Goal: Task Accomplishment & Management: Manage account settings

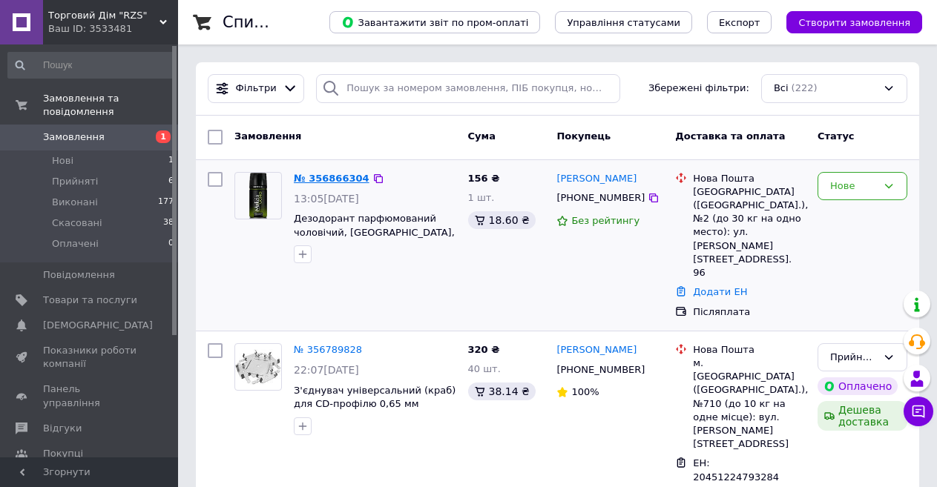
click at [322, 177] on link "№ 356866304" at bounding box center [332, 178] width 76 height 11
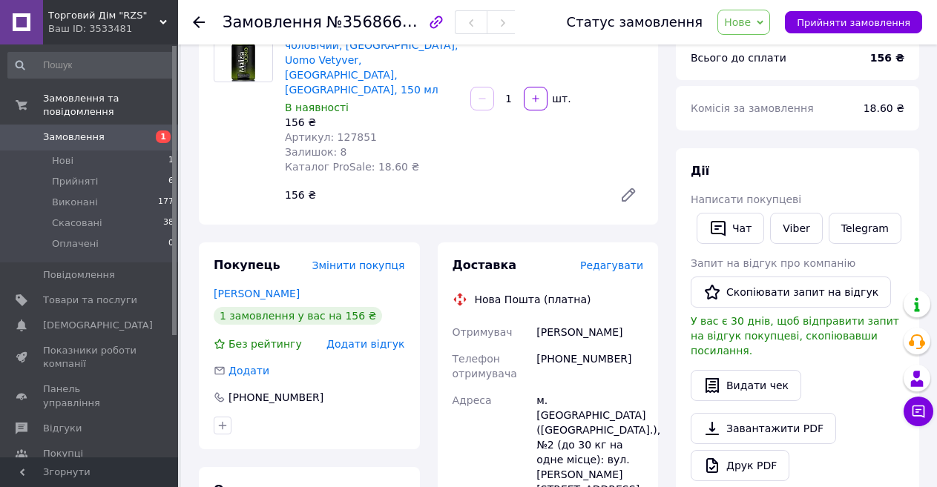
scroll to position [297, 0]
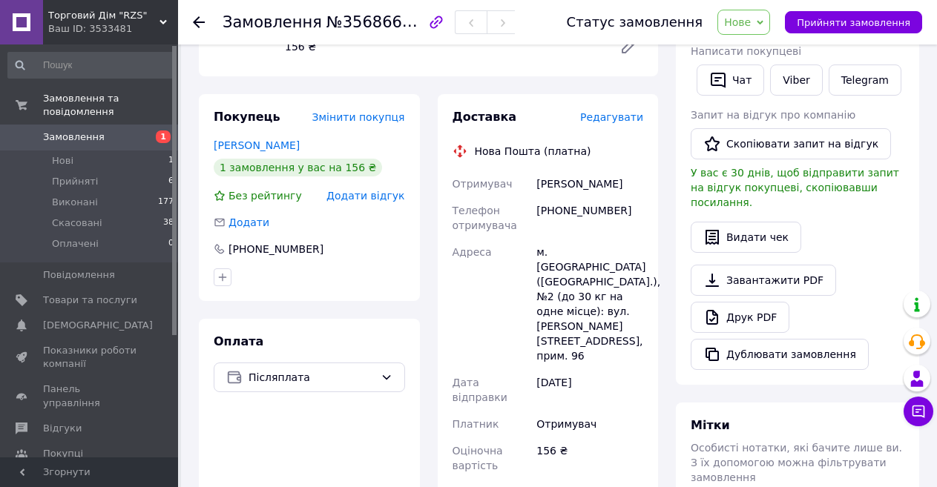
click at [770, 19] on span "Нове" at bounding box center [743, 22] width 53 height 25
click at [768, 49] on li "Прийнято" at bounding box center [752, 52] width 68 height 22
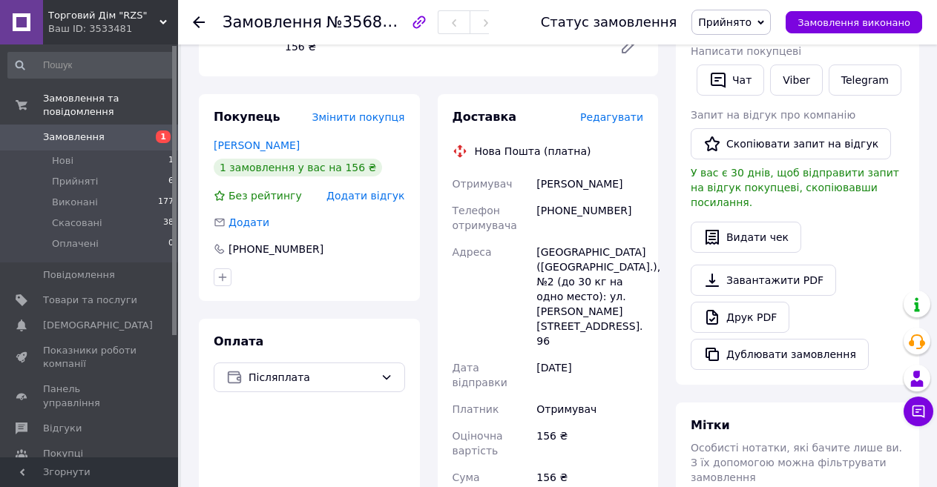
drag, startPoint x: 537, startPoint y: 154, endPoint x: 639, endPoint y: 154, distance: 101.6
click at [639, 171] on div "Шинкаренко Сергей" at bounding box center [589, 184] width 113 height 27
copy div "Шинкаренко Сергей"
drag, startPoint x: 539, startPoint y: 180, endPoint x: 626, endPoint y: 181, distance: 87.5
click at [626, 197] on div "[PHONE_NUMBER]" at bounding box center [589, 218] width 113 height 42
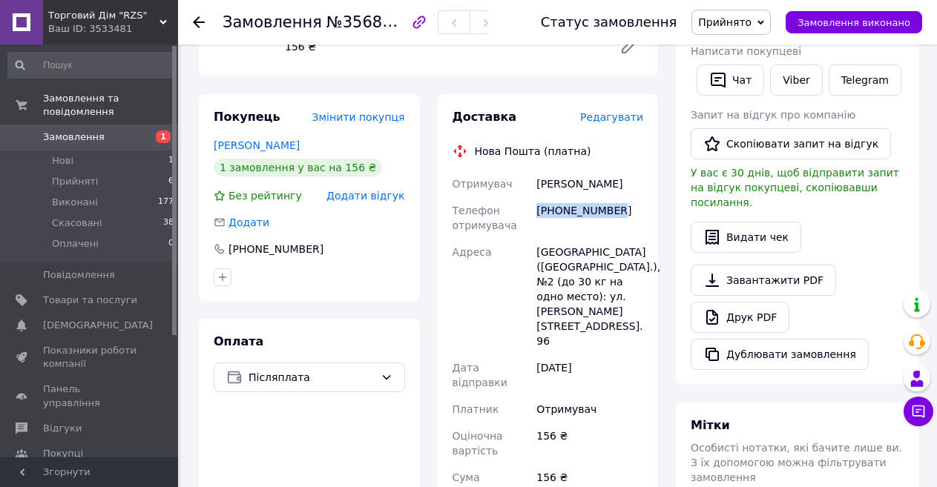
copy div "[PHONE_NUMBER]"
drag, startPoint x: 541, startPoint y: 220, endPoint x: 580, endPoint y: 218, distance: 39.4
click at [641, 239] on div "Белая Церковь ([STREET_ADDRESS] (до 30 кг на одно место): [STREET_ADDRESS][PERS…" at bounding box center [589, 297] width 113 height 116
click at [534, 239] on div "Белая Церковь ([STREET_ADDRESS] (до 30 кг на одно место): [STREET_ADDRESS][PERS…" at bounding box center [589, 297] width 113 height 116
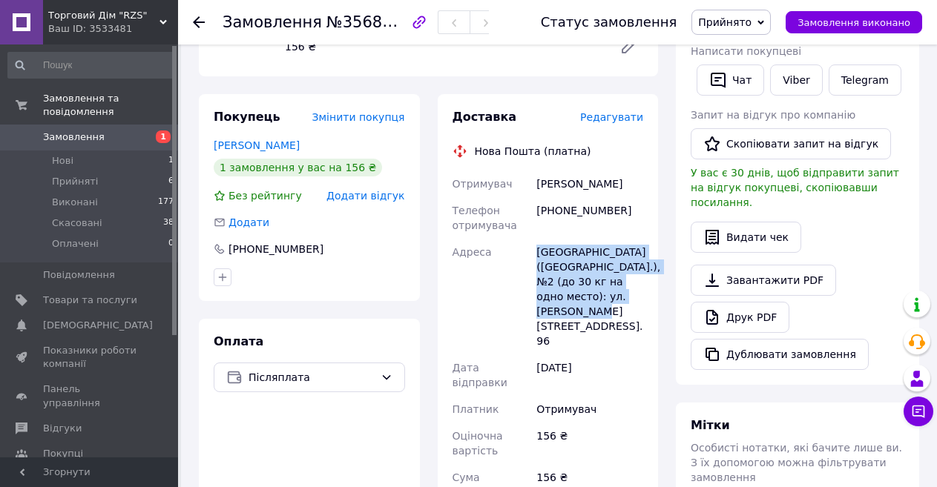
drag, startPoint x: 534, startPoint y: 215, endPoint x: 632, endPoint y: 289, distance: 122.9
click at [632, 289] on div "Белая Церковь ([STREET_ADDRESS] (до 30 кг на одно место): [STREET_ADDRESS][PERS…" at bounding box center [589, 297] width 113 height 116
copy div "Белая Церковь ([STREET_ADDRESS] (до 30 кг на одно место): [STREET_ADDRESS][PERS…"
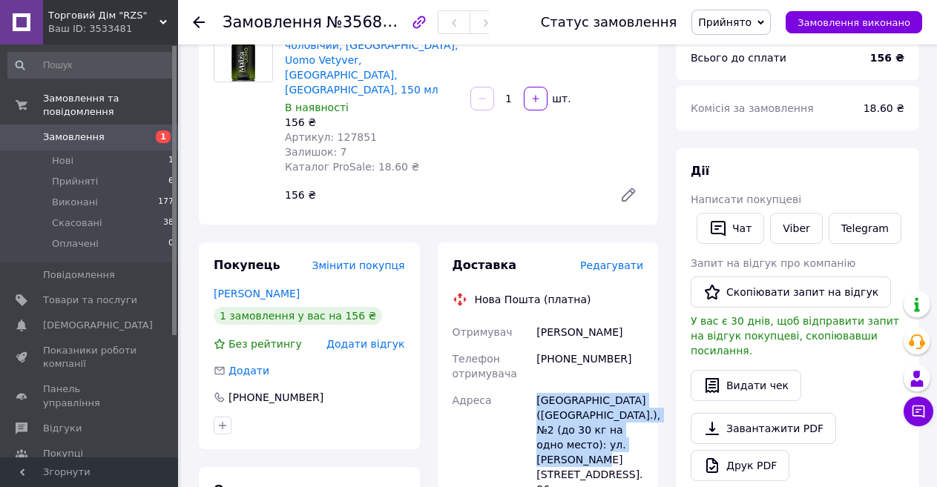
scroll to position [0, 0]
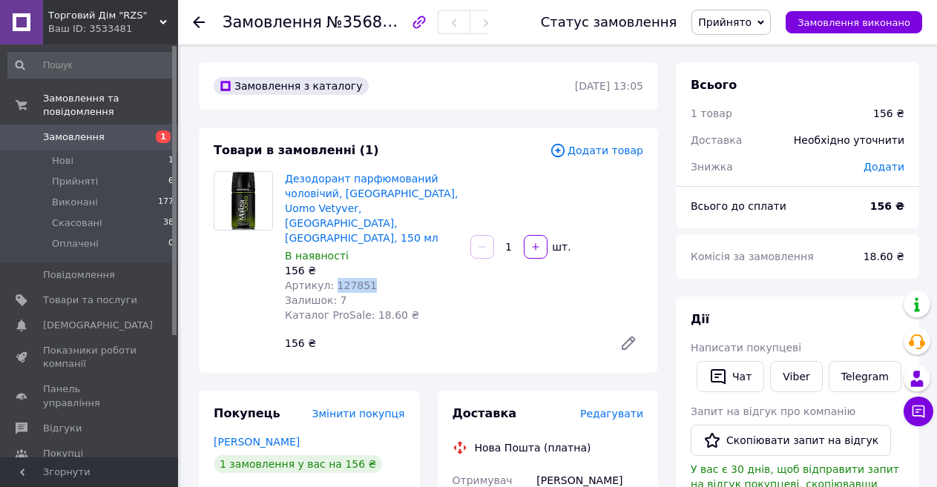
drag, startPoint x: 364, startPoint y: 253, endPoint x: 328, endPoint y: 254, distance: 36.4
click at [328, 278] on div "Артикул: 127851" at bounding box center [372, 285] width 174 height 15
copy span "127851"
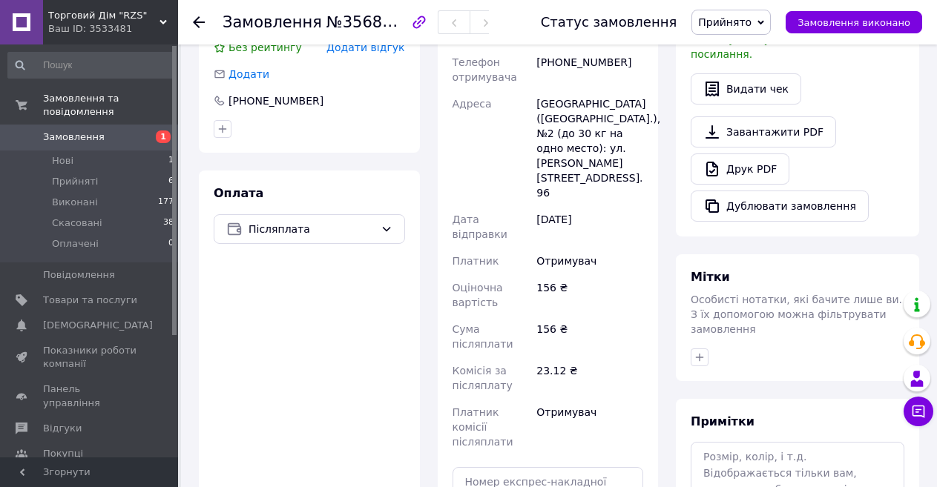
scroll to position [223, 0]
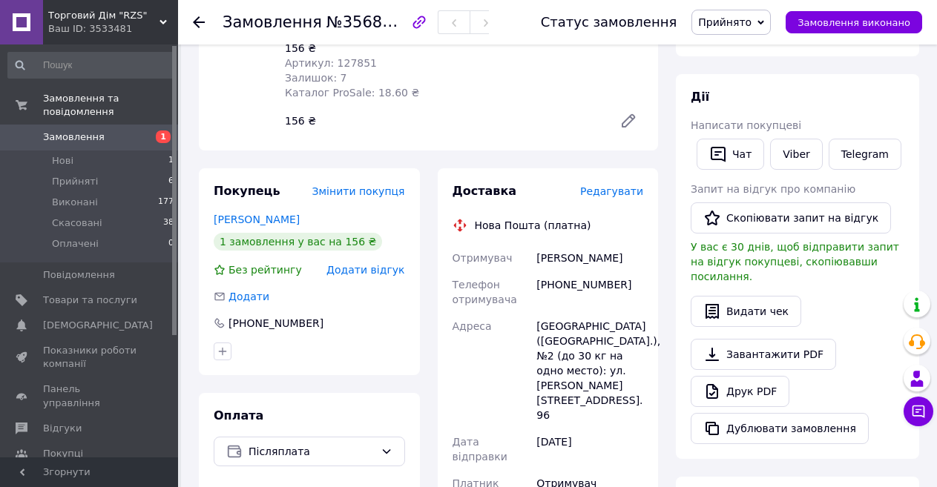
click at [536, 272] on div "[PHONE_NUMBER]" at bounding box center [589, 293] width 113 height 42
drag, startPoint x: 536, startPoint y: 257, endPoint x: 621, endPoint y: 254, distance: 84.6
click at [621, 272] on div "[PHONE_NUMBER]" at bounding box center [589, 293] width 113 height 42
copy div "[PHONE_NUMBER]"
drag, startPoint x: 536, startPoint y: 226, endPoint x: 596, endPoint y: 240, distance: 61.7
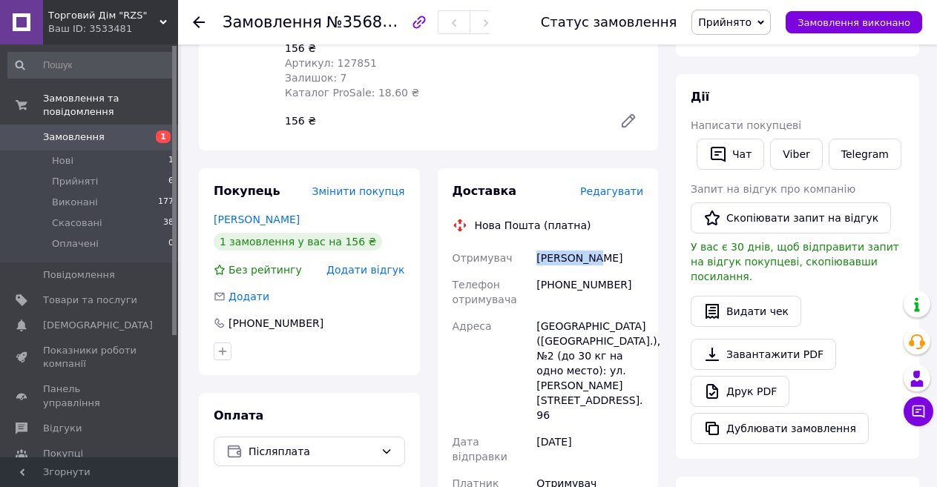
click at [596, 245] on div "Шинкаренко Сергей" at bounding box center [589, 258] width 113 height 27
copy div "Шинкаренко"
drag, startPoint x: 600, startPoint y: 227, endPoint x: 646, endPoint y: 229, distance: 46.0
copy div "[PERSON_NAME]"
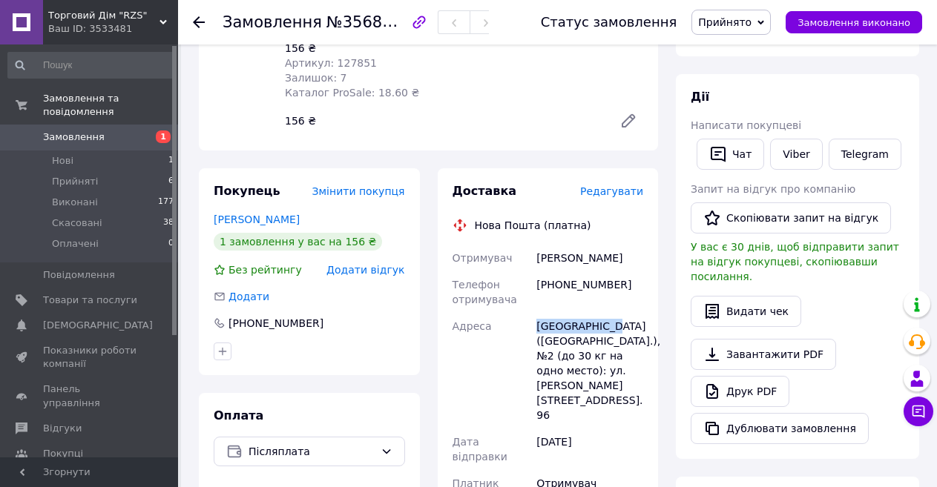
drag, startPoint x: 538, startPoint y: 295, endPoint x: 625, endPoint y: 292, distance: 87.6
click at [625, 313] on div "Белая Церковь ([STREET_ADDRESS] (до 30 кг на одно место): [STREET_ADDRESS][PERS…" at bounding box center [589, 371] width 113 height 116
copy div "Белая Церковь"
drag, startPoint x: 614, startPoint y: 307, endPoint x: 639, endPoint y: 315, distance: 25.8
click at [639, 315] on div "Белая Церковь ([STREET_ADDRESS] (до 30 кг на одно место): [STREET_ADDRESS][PERS…" at bounding box center [589, 371] width 113 height 116
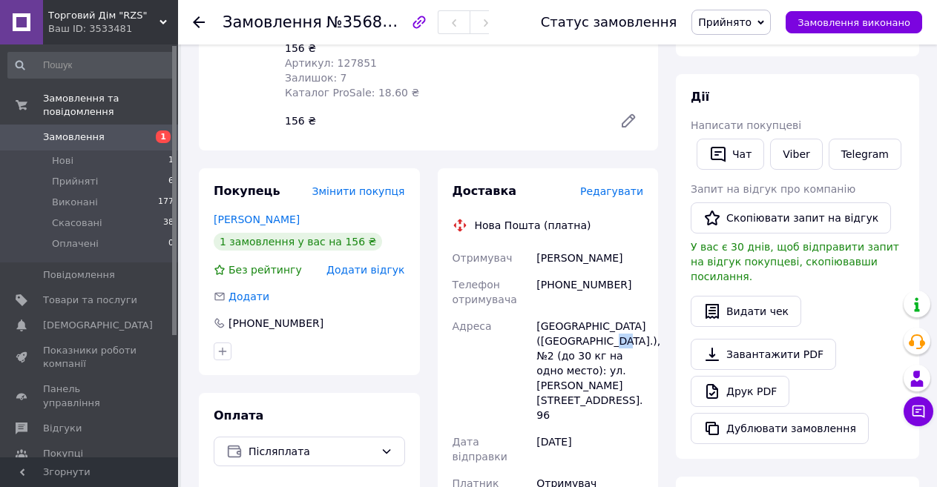
copy div "№2"
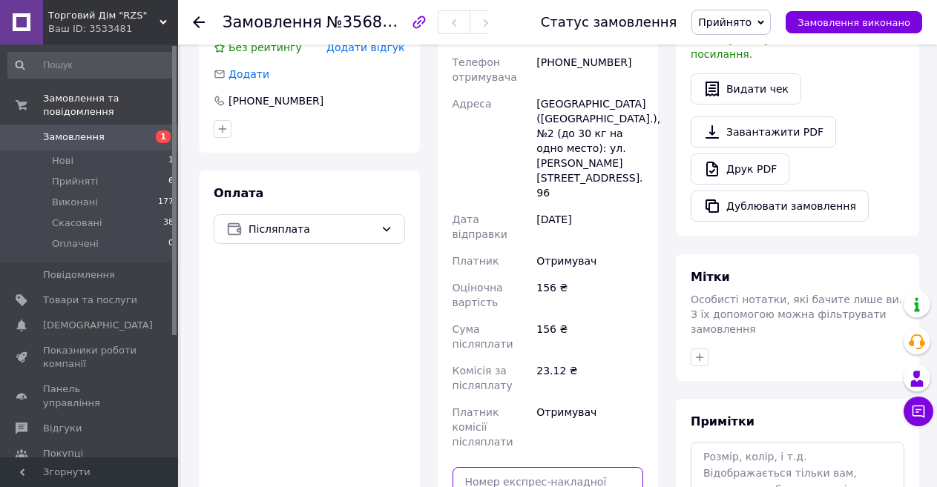
click at [509, 467] on input "text" at bounding box center [548, 482] width 191 height 30
paste input "20451225264300"
type input "20451225264300"
drag, startPoint x: 530, startPoint y: 478, endPoint x: 529, endPoint y: 459, distance: 18.6
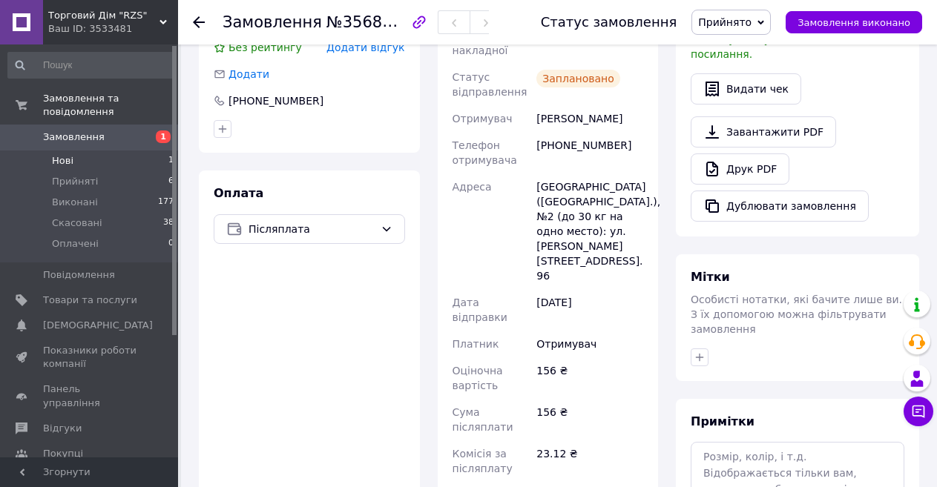
click at [127, 151] on li "Нові 1" at bounding box center [91, 161] width 183 height 21
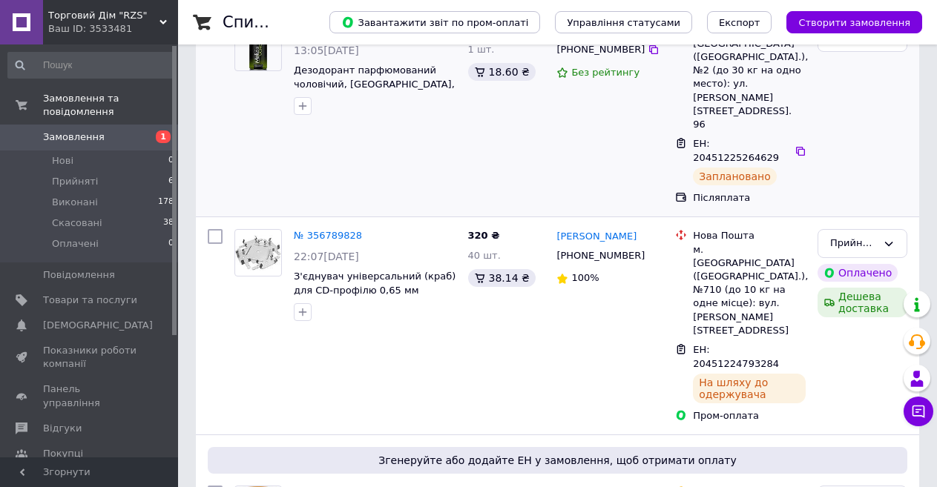
scroll to position [223, 0]
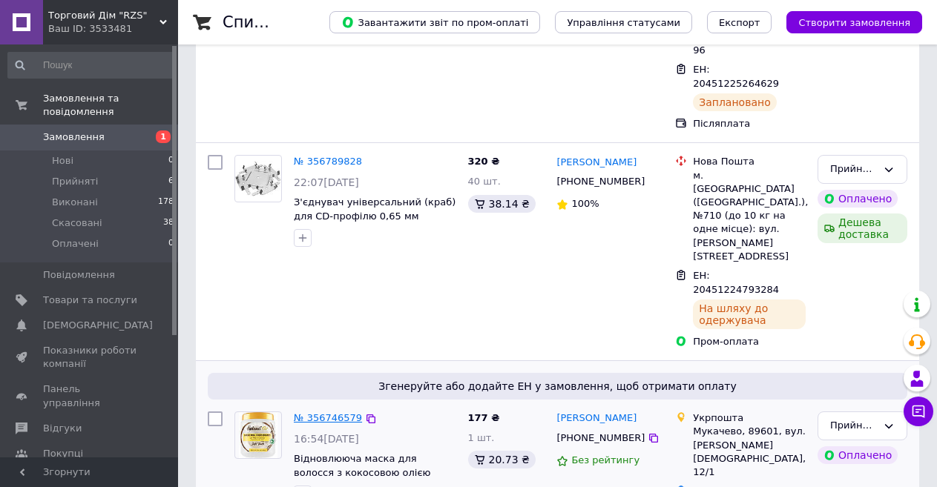
click at [326, 413] on link "№ 356746579" at bounding box center [328, 418] width 68 height 11
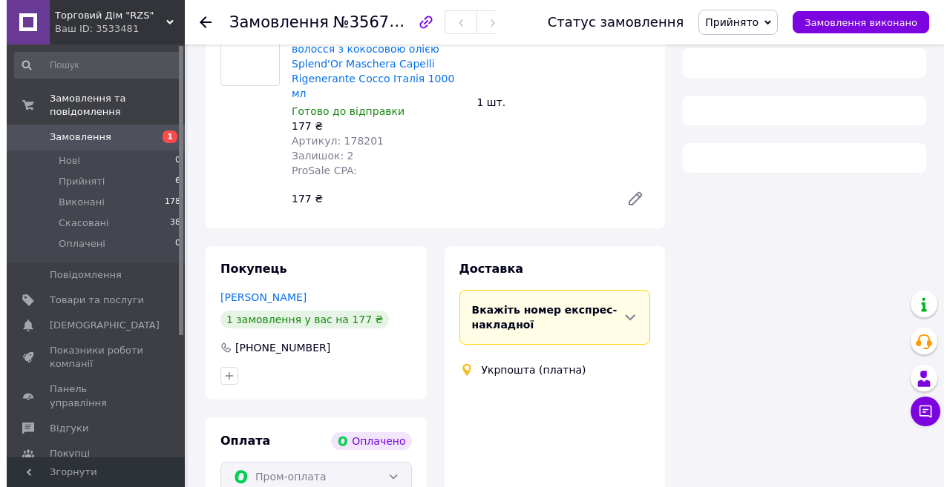
scroll to position [223, 0]
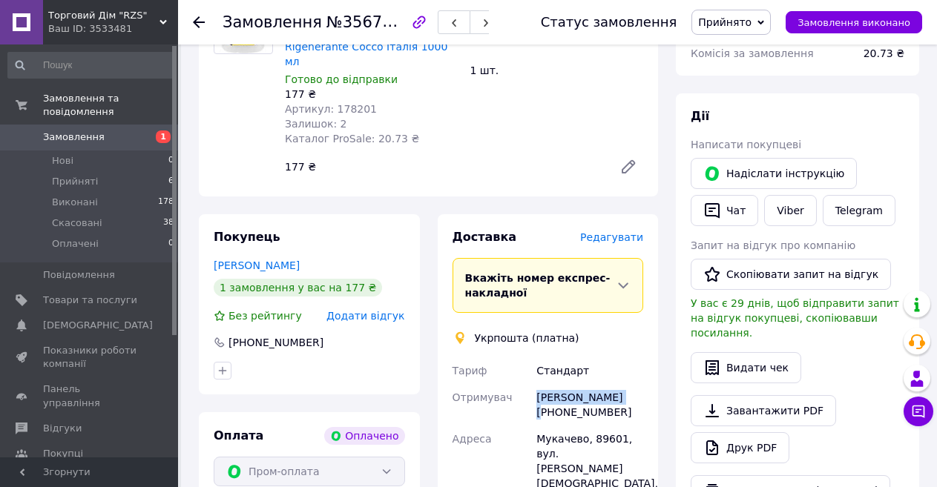
drag, startPoint x: 536, startPoint y: 386, endPoint x: 648, endPoint y: 372, distance: 112.1
click at [648, 372] on div "Доставка Редагувати Вкажіть номер експрес-накладної Обов'язково введіть номер е…" at bounding box center [548, 476] width 221 height 524
copy div "[PERSON_NAME]"
click at [619, 231] on span "Редагувати" at bounding box center [611, 237] width 63 height 12
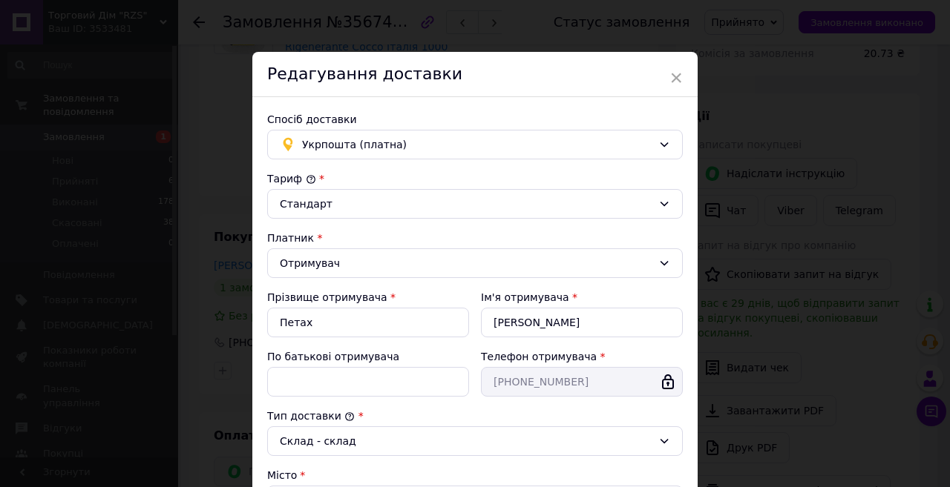
scroll to position [371, 0]
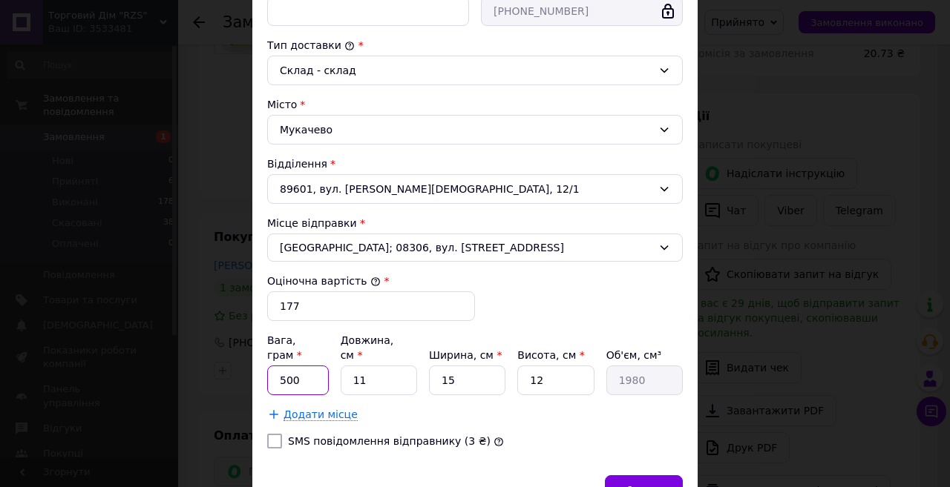
drag, startPoint x: 277, startPoint y: 366, endPoint x: 264, endPoint y: 366, distance: 12.6
click at [264, 366] on div "Спосіб доставки Укрпошта (платна) Тариф * Стандарт Платник * Отримувач Прізвище…" at bounding box center [474, 100] width 445 height 749
type input "1200"
click at [392, 368] on input "11" at bounding box center [379, 381] width 76 height 30
drag, startPoint x: 371, startPoint y: 367, endPoint x: 349, endPoint y: 368, distance: 21.5
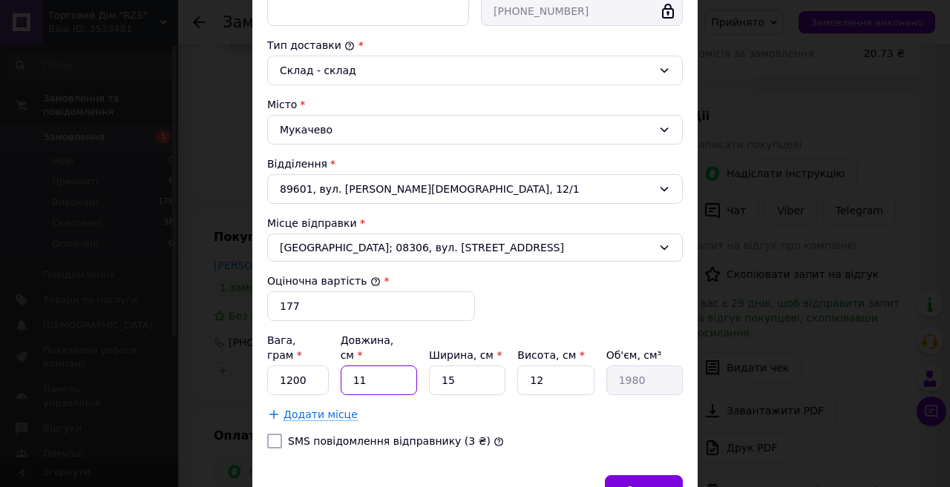
click at [349, 368] on input "11" at bounding box center [379, 381] width 76 height 30
type input "1"
type input "180"
type input "15"
type input "2700"
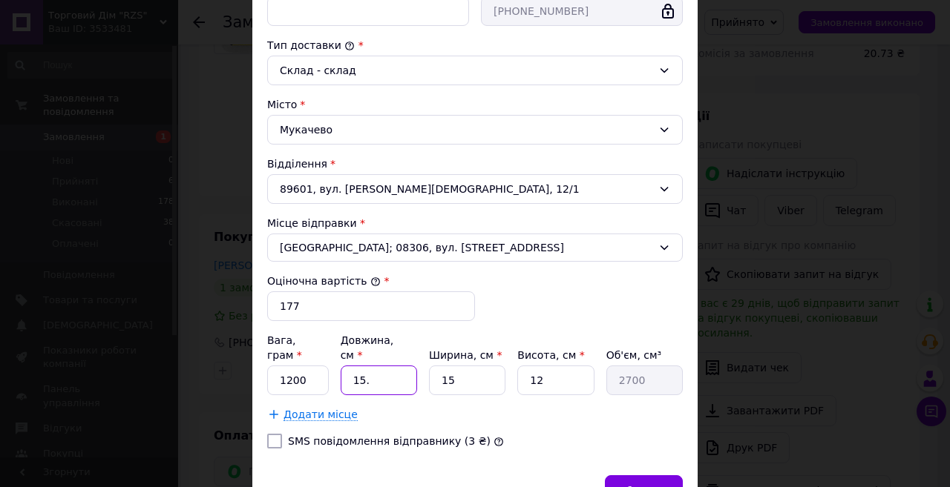
type input "15.5"
type input "2790"
type input "15.5"
drag, startPoint x: 458, startPoint y: 370, endPoint x: 421, endPoint y: 369, distance: 36.4
click at [421, 369] on div "Вага, грам * 1200 Довжина, см * 15.5 Ширина, см * 15 Висота, см * 12 Об'єм, см³…" at bounding box center [474, 364] width 415 height 62
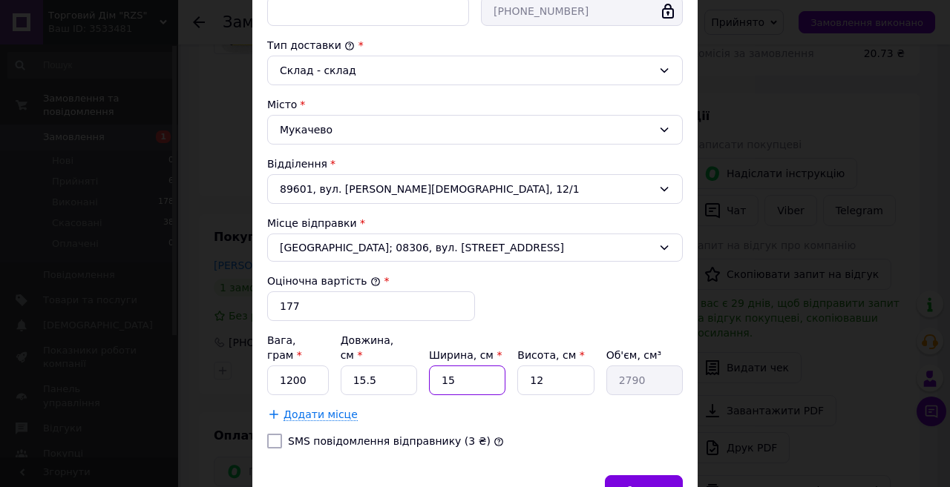
type input "1"
type input "186"
type input "12"
type input "2232"
type input "12"
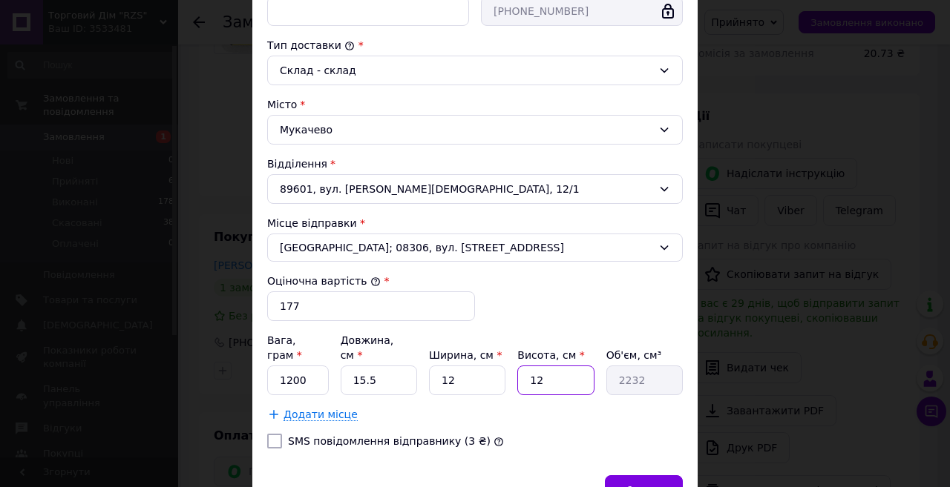
drag, startPoint x: 553, startPoint y: 367, endPoint x: 519, endPoint y: 369, distance: 34.2
click at [519, 369] on input "12" at bounding box center [555, 381] width 76 height 30
type input "1"
type input "186"
type input "18"
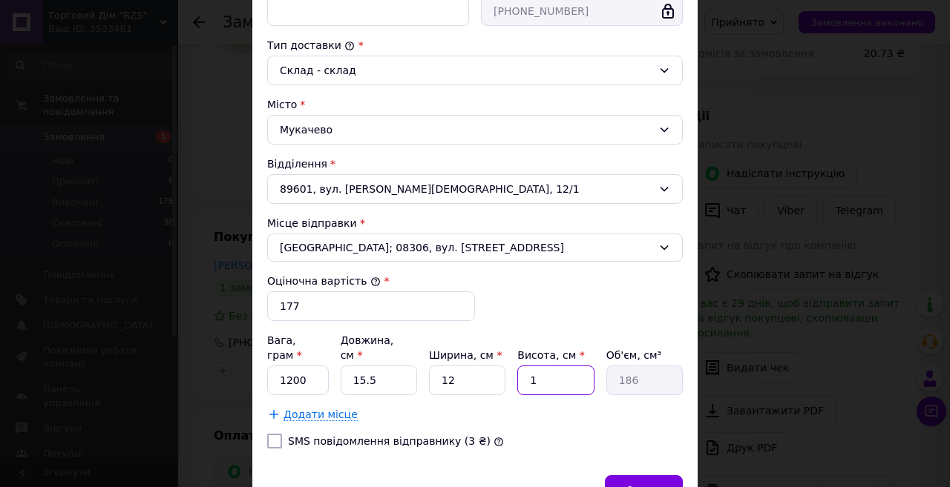
type input "3348"
type input "18"
drag, startPoint x: 375, startPoint y: 367, endPoint x: 347, endPoint y: 368, distance: 28.2
click at [347, 368] on input "15.5" at bounding box center [379, 381] width 76 height 30
type input "1"
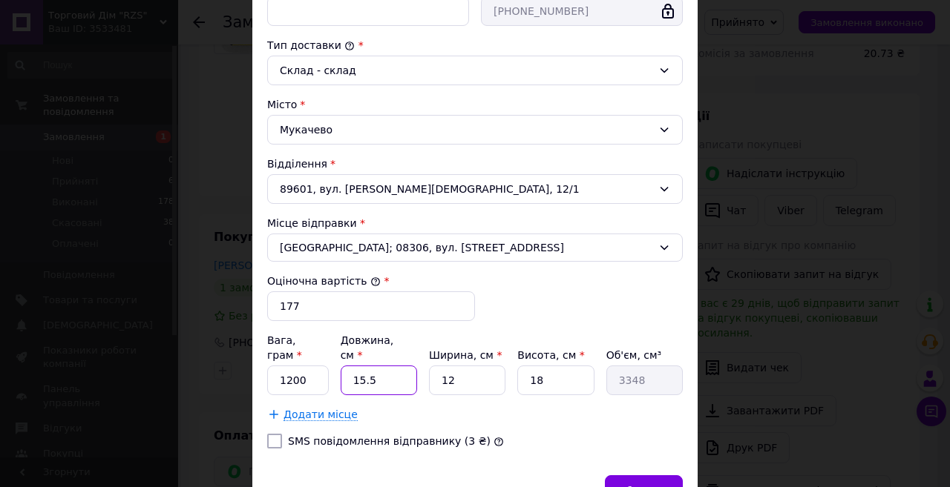
type input "216"
type input "16"
type input "3456"
drag, startPoint x: 377, startPoint y: 370, endPoint x: 335, endPoint y: 367, distance: 42.4
click at [335, 367] on div "Вага, грам * 1200 Довжина, см * 16 Ширина, см * 12 Висота, см * 18 Об'єм, см³ 3…" at bounding box center [474, 364] width 415 height 62
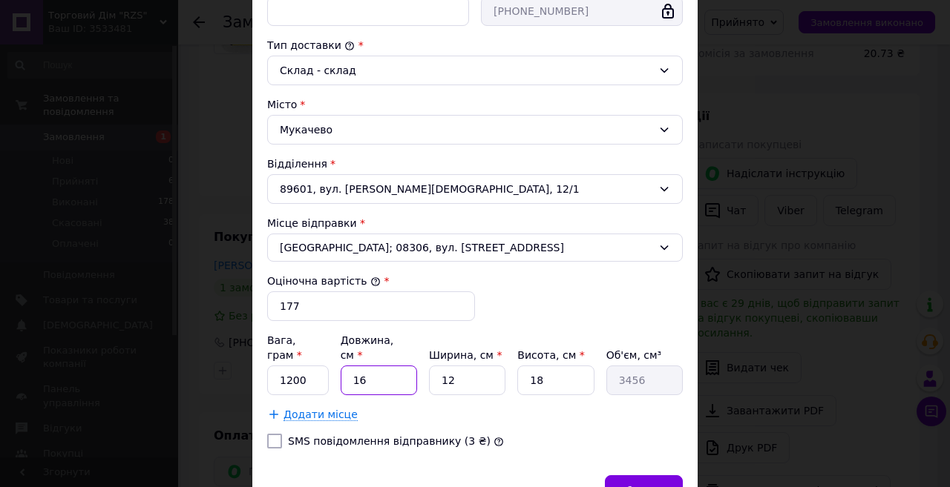
type input "1"
type input "216"
type input "15"
type input "3240"
type input "15."
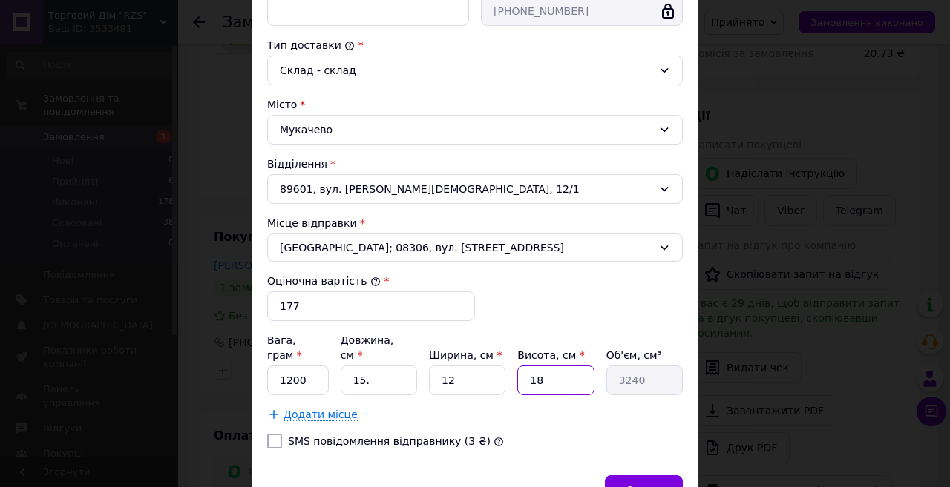
drag, startPoint x: 545, startPoint y: 364, endPoint x: 527, endPoint y: 365, distance: 17.1
click at [527, 366] on input "18" at bounding box center [555, 381] width 76 height 30
type input "1"
type input "180"
type input "17"
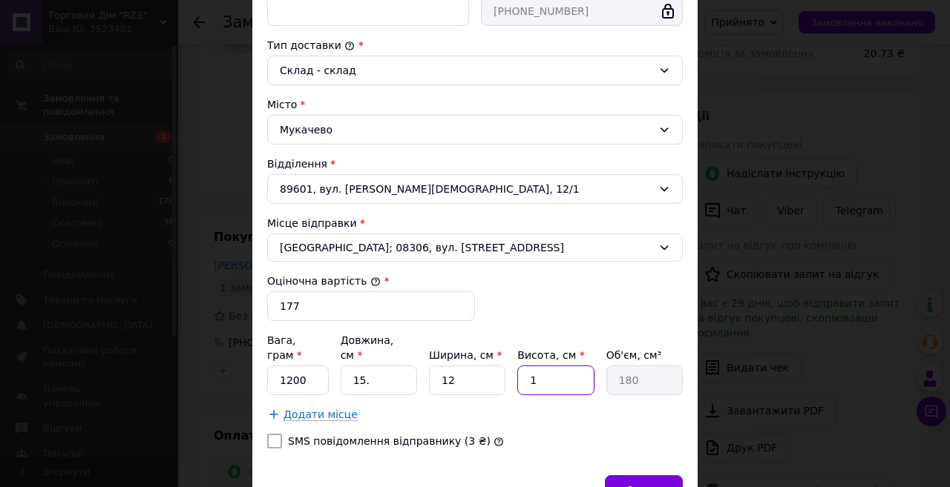
type input "3060"
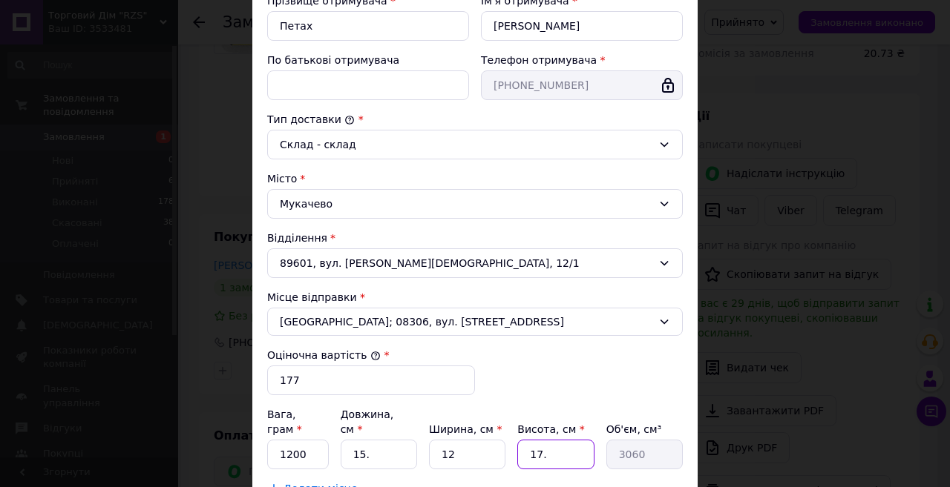
type input "17.5"
type input "3150"
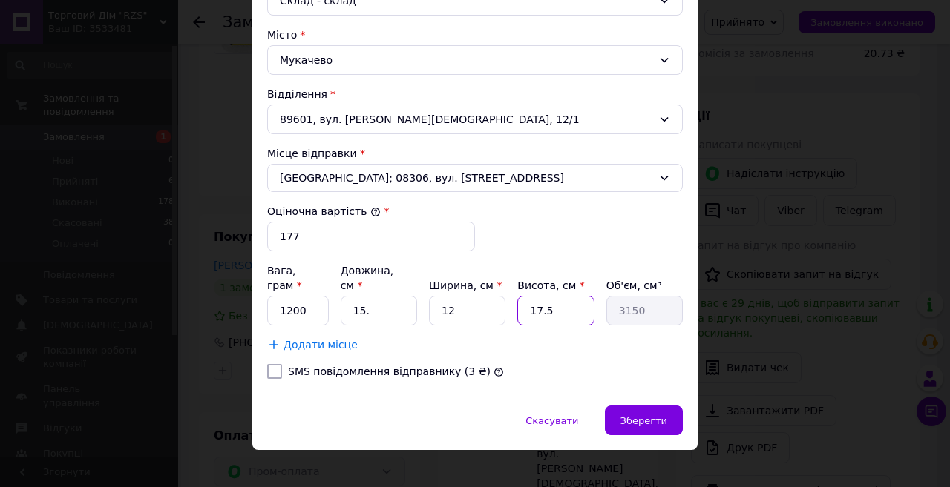
type input "17.5"
click at [460, 338] on div "Додати місце" at bounding box center [474, 345] width 415 height 15
click at [300, 300] on input "1200" at bounding box center [298, 311] width 62 height 30
click at [645, 415] on span "Зберегти" at bounding box center [643, 420] width 47 height 11
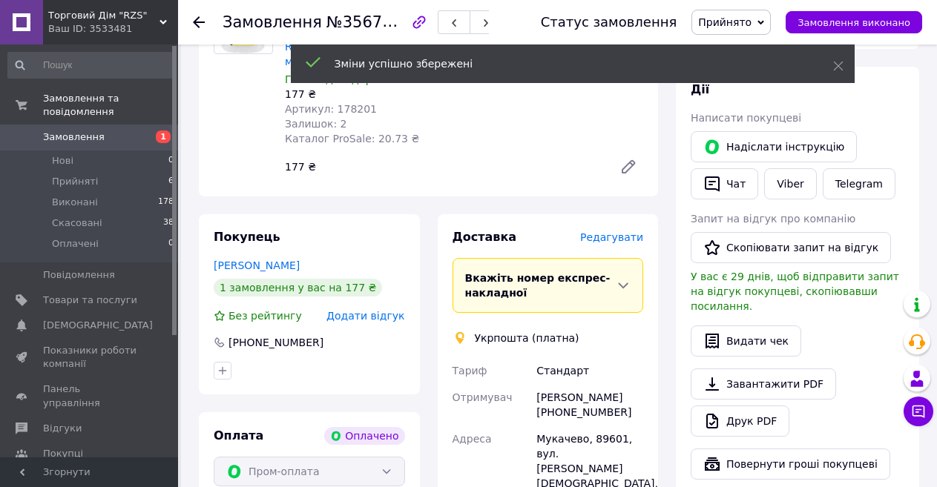
click at [624, 231] on span "Редагувати" at bounding box center [611, 237] width 63 height 12
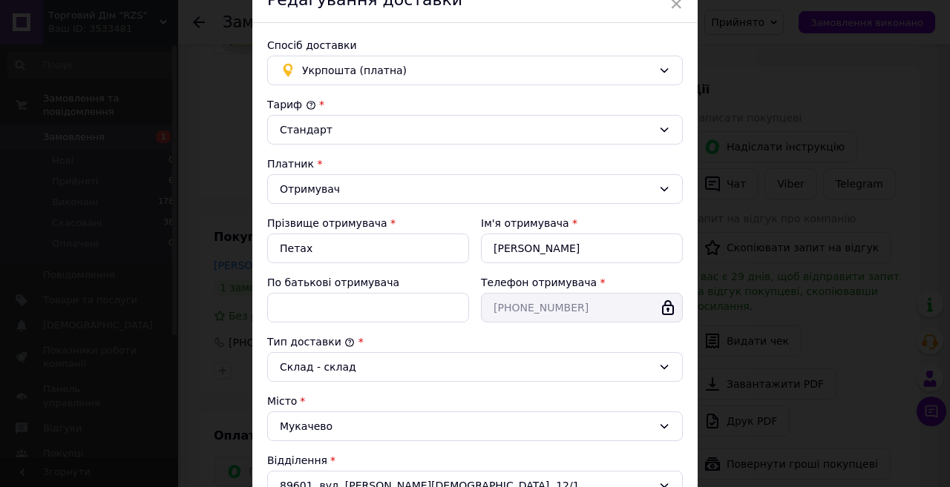
scroll to position [223, 0]
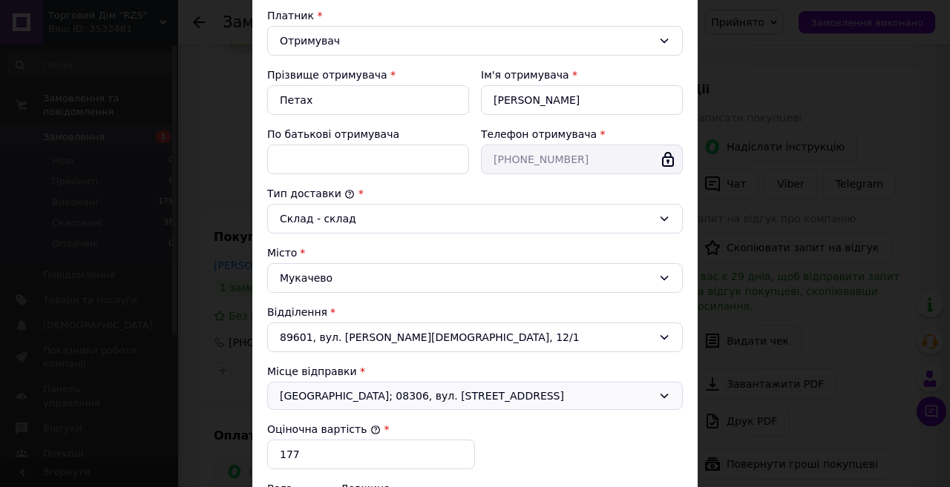
click at [576, 395] on span "[GEOGRAPHIC_DATA]; 08306, вул. [STREET_ADDRESS]" at bounding box center [466, 396] width 372 height 15
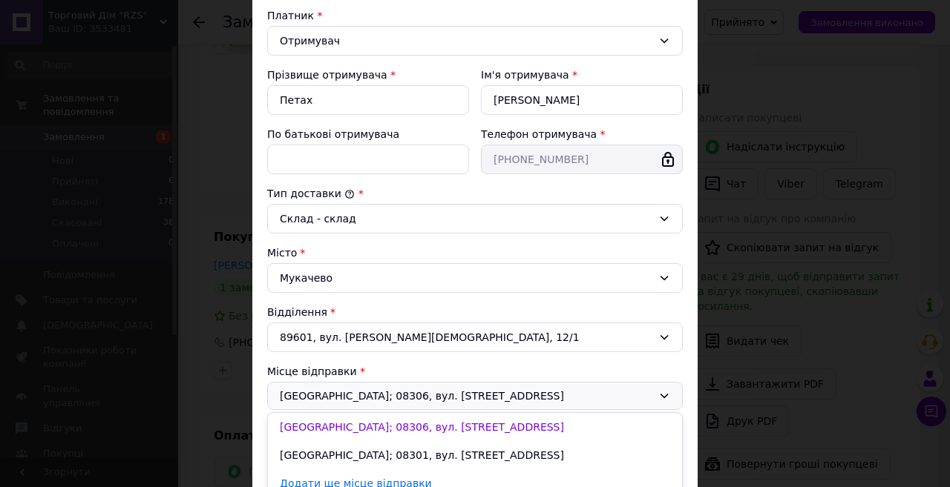
click at [576, 395] on span "[GEOGRAPHIC_DATA]; 08306, вул. [STREET_ADDRESS]" at bounding box center [466, 396] width 372 height 15
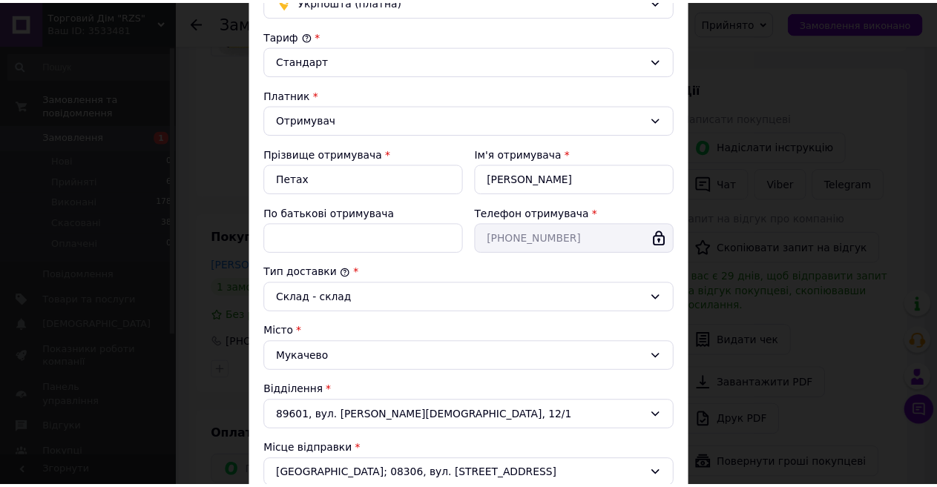
scroll to position [441, 0]
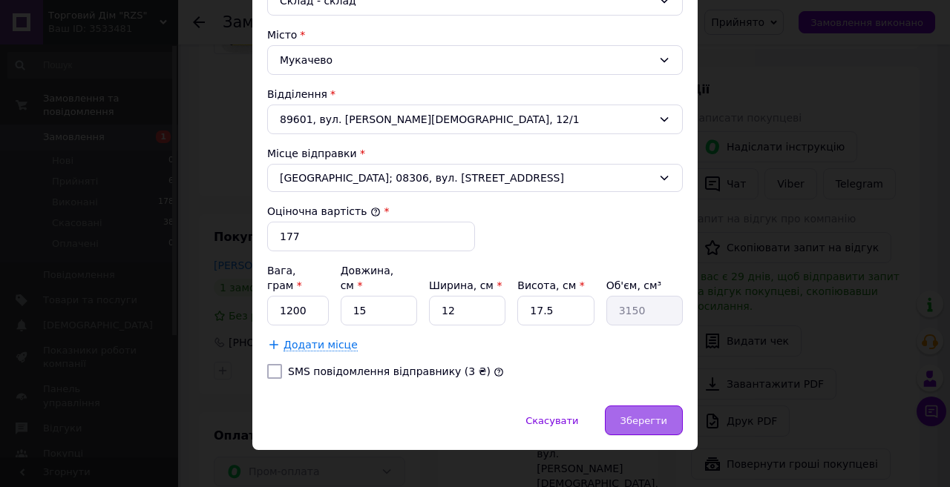
click at [625, 406] on div "Зберегти" at bounding box center [644, 421] width 78 height 30
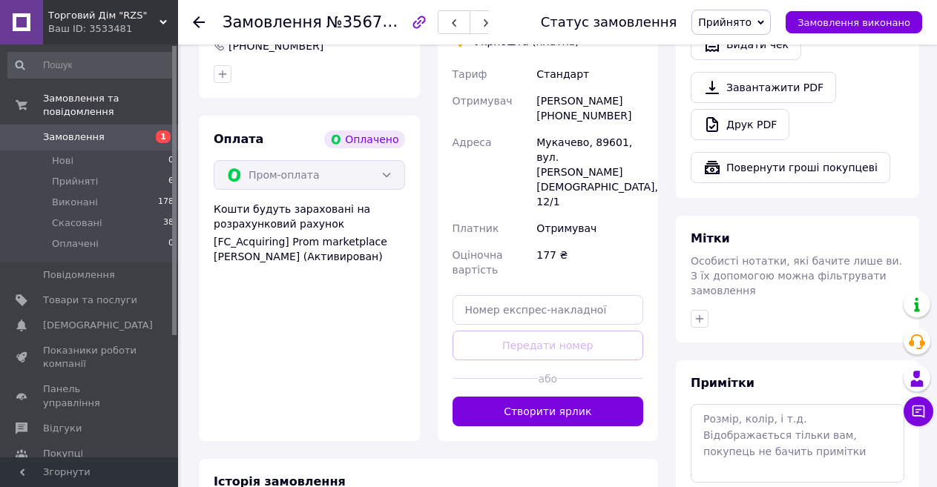
scroll to position [445, 0]
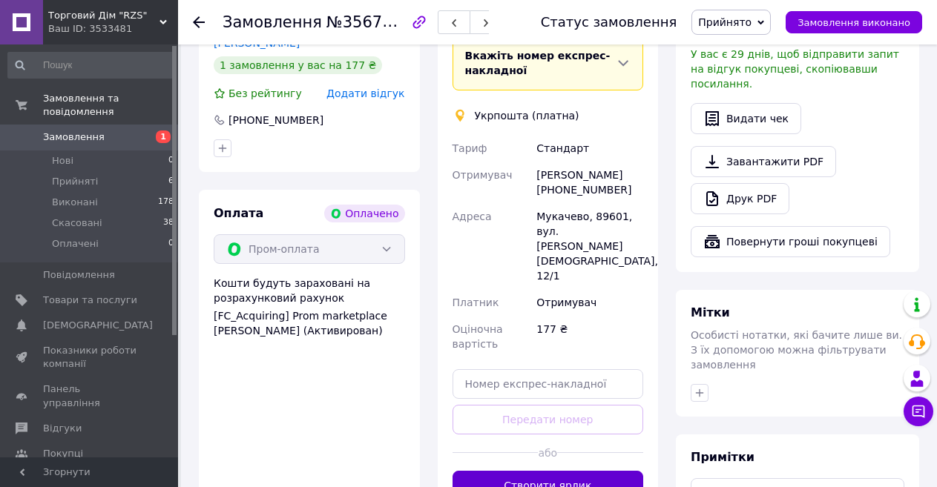
click at [537, 471] on button "Створити ярлик" at bounding box center [548, 486] width 191 height 30
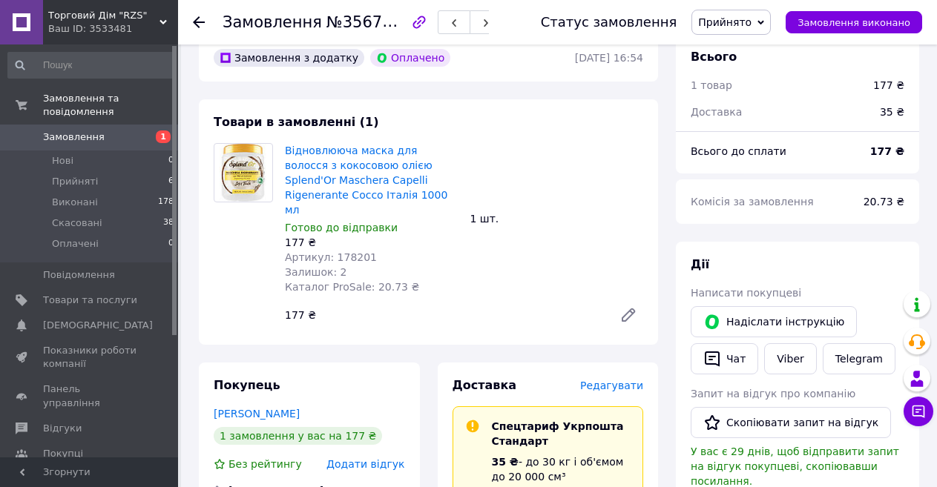
scroll to position [0, 0]
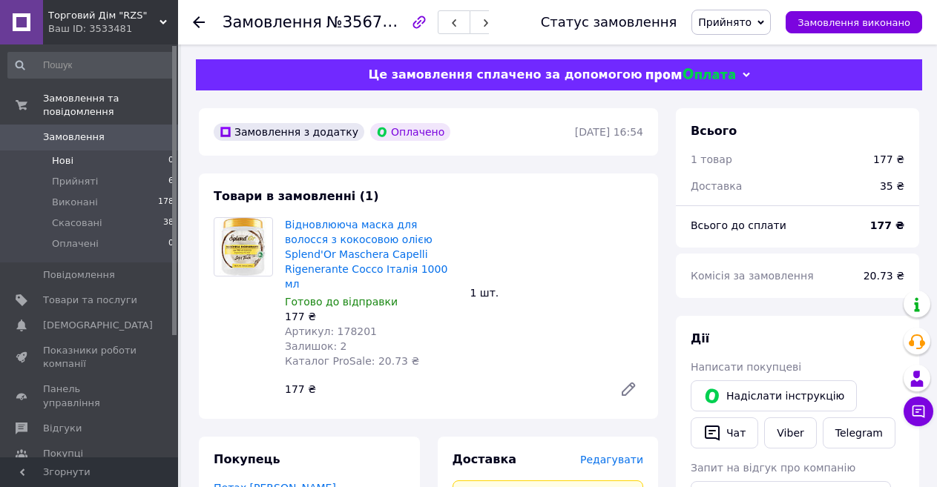
click at [105, 151] on li "Нові 0" at bounding box center [91, 161] width 183 height 21
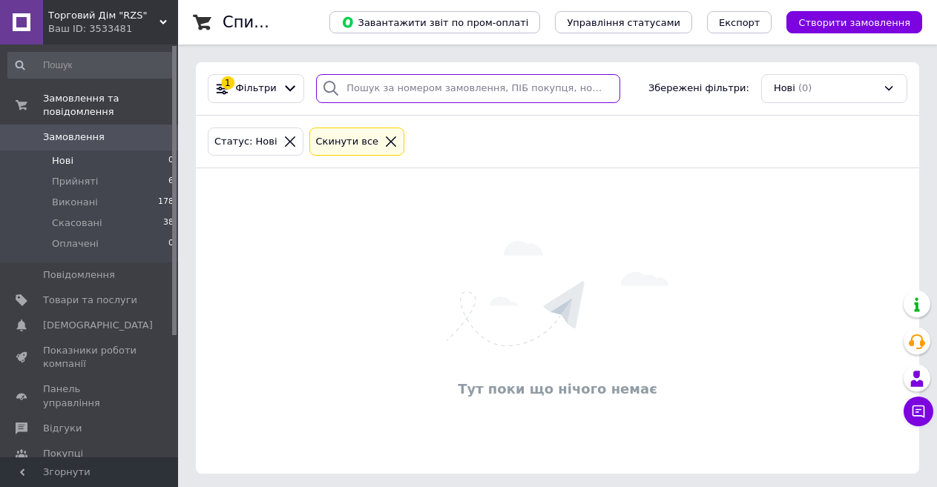
click at [413, 91] on input "search" at bounding box center [468, 88] width 304 height 29
paste input "356100539"
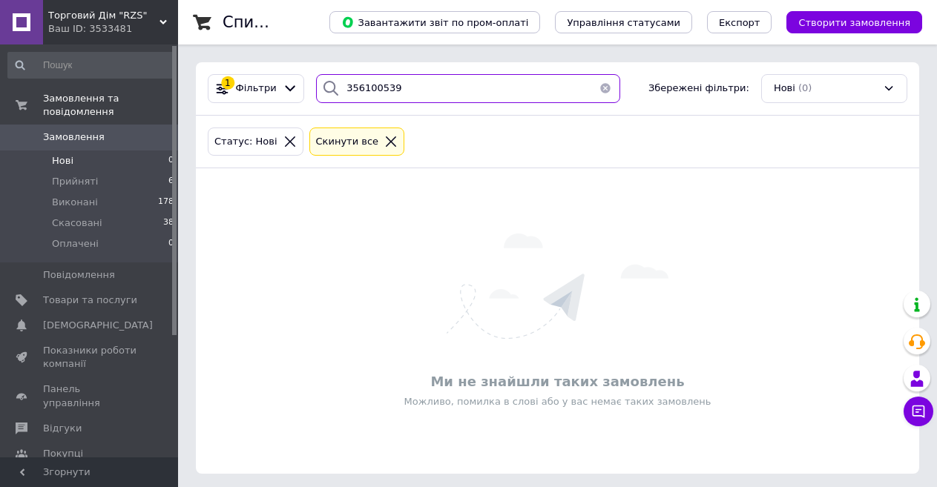
type input "356100539"
click at [80, 131] on span "Замовлення" at bounding box center [74, 137] width 62 height 13
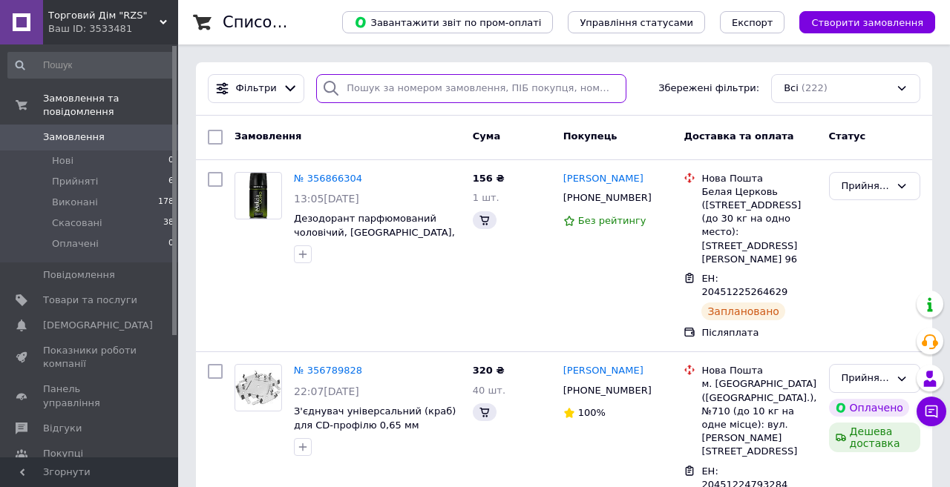
click at [420, 85] on input "search" at bounding box center [471, 88] width 310 height 29
paste input "356100539"
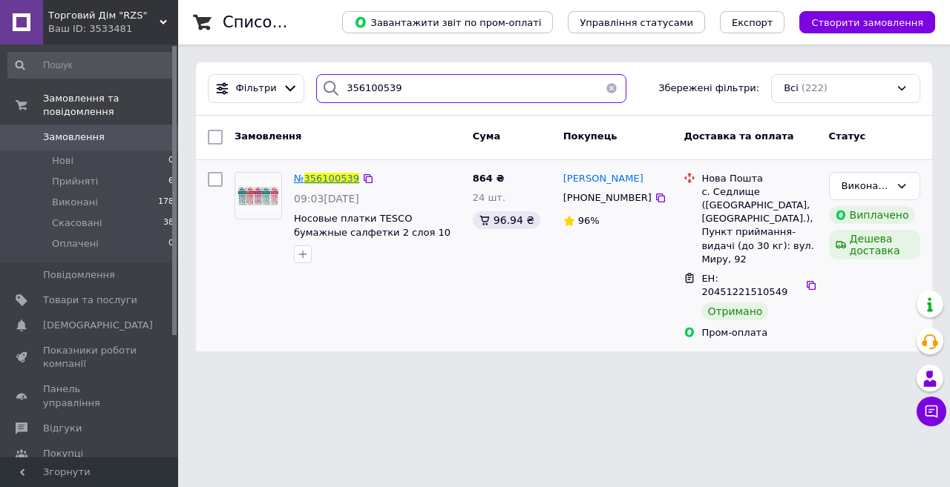
type input "356100539"
click at [329, 174] on span "356100539" at bounding box center [331, 178] width 55 height 11
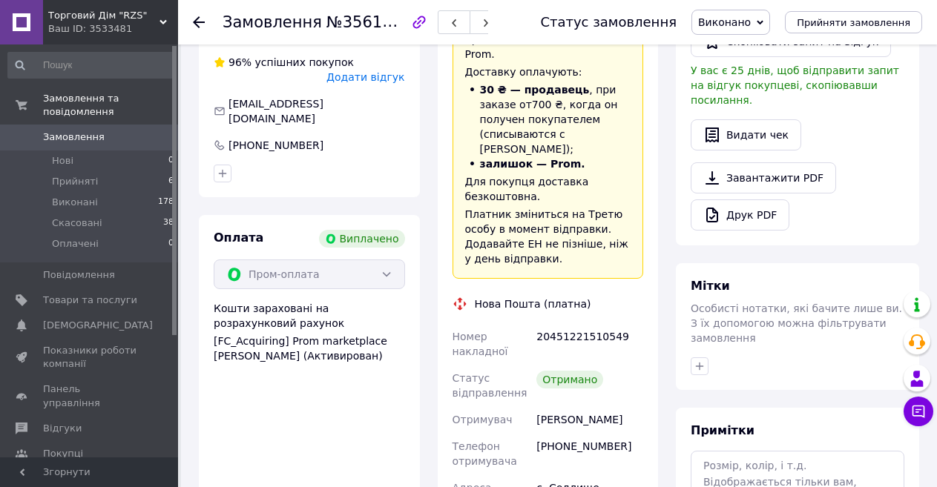
scroll to position [519, 0]
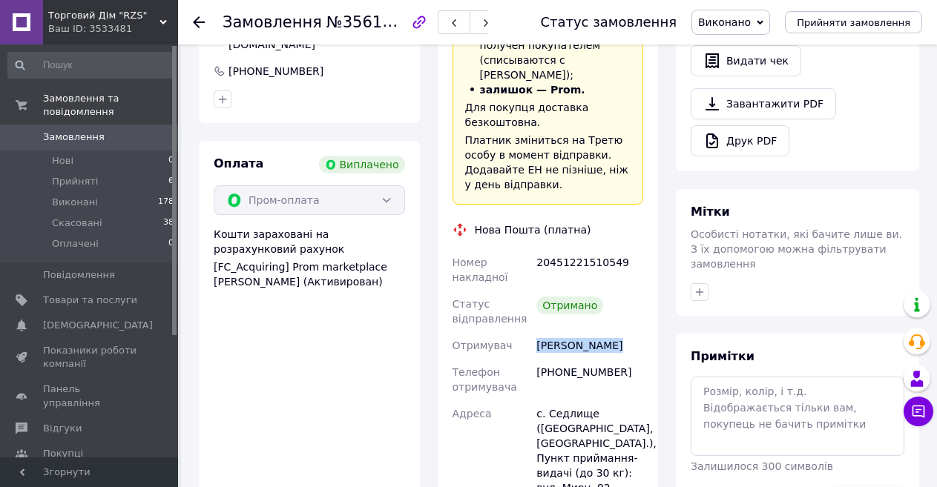
drag, startPoint x: 536, startPoint y: 280, endPoint x: 647, endPoint y: 273, distance: 110.7
click at [647, 273] on div "Доставка «Дешева доставка»   для продавця [GEOGRAPHIC_DATA] на Prom. Доставку о…" at bounding box center [548, 339] width 221 height 906
copy div "[PERSON_NAME]"
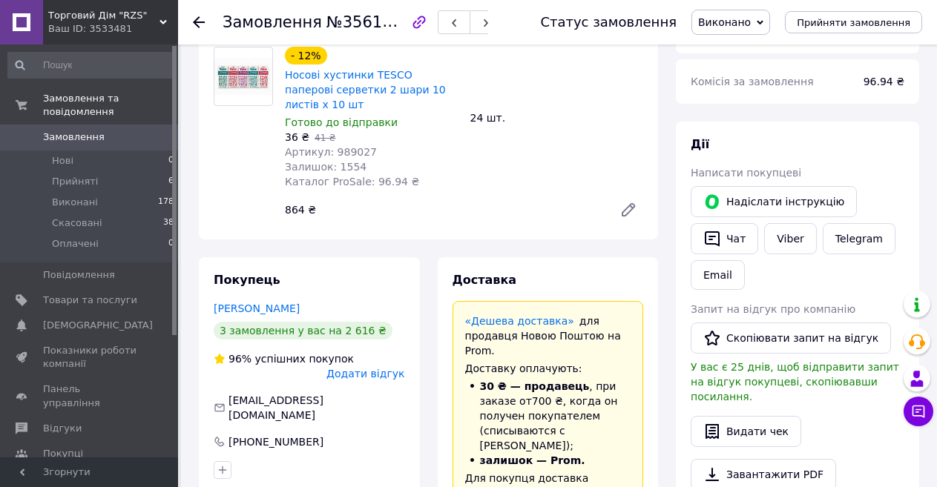
scroll to position [0, 0]
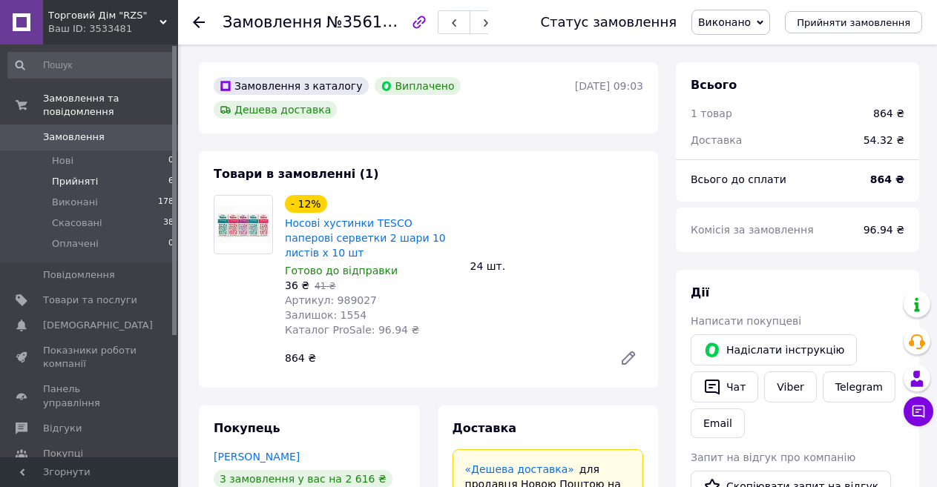
click at [142, 171] on li "Прийняті 6" at bounding box center [91, 181] width 183 height 21
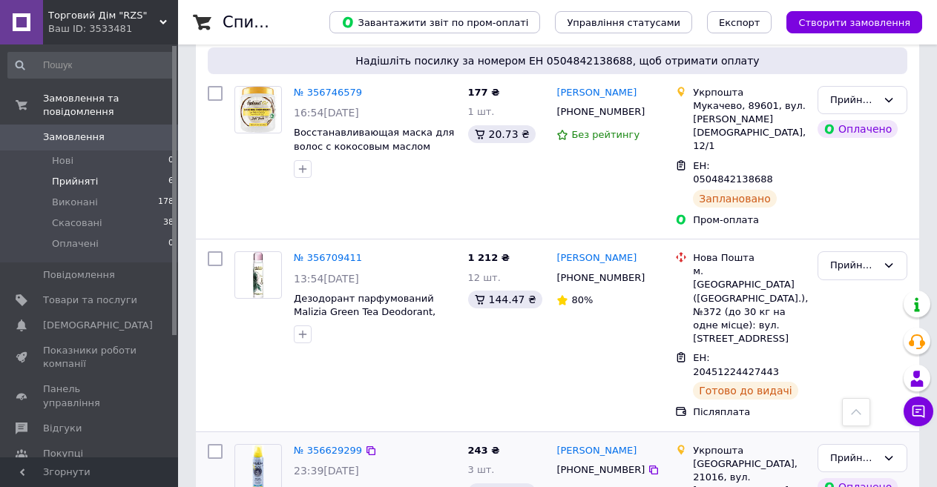
scroll to position [663, 0]
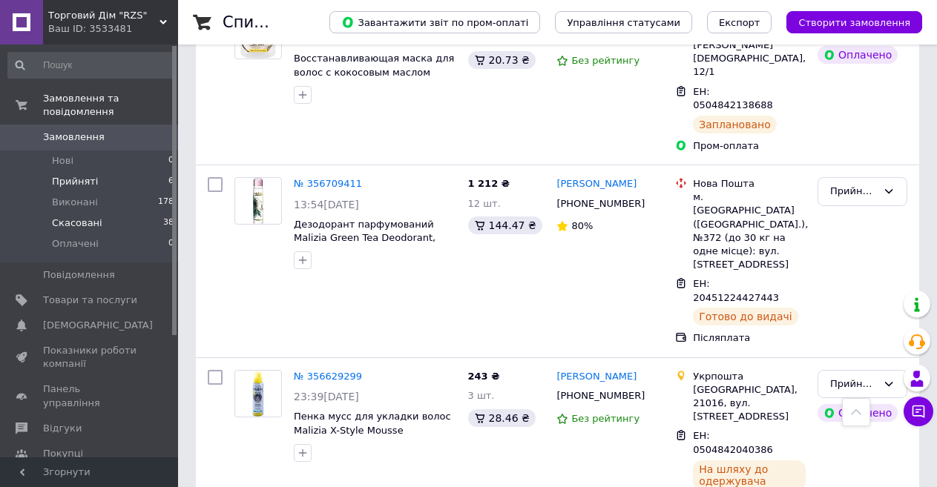
click at [117, 213] on li "Скасовані 38" at bounding box center [91, 223] width 183 height 21
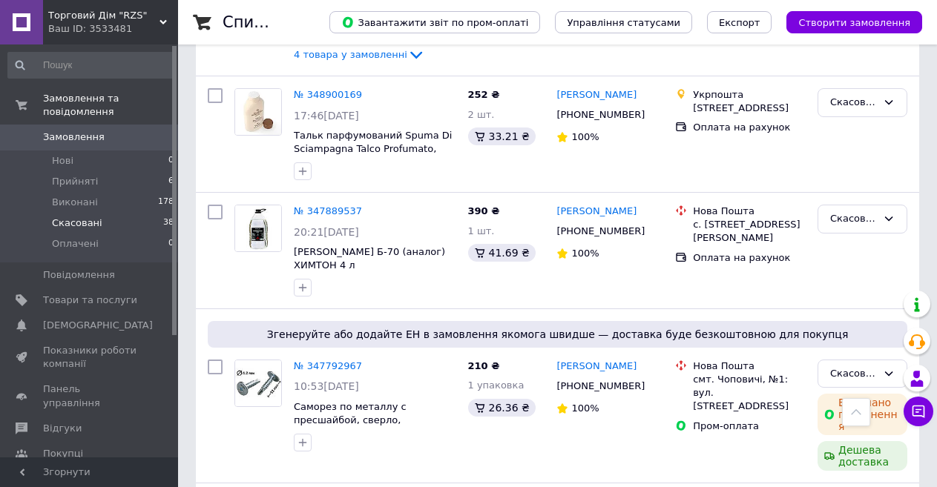
scroll to position [964, 0]
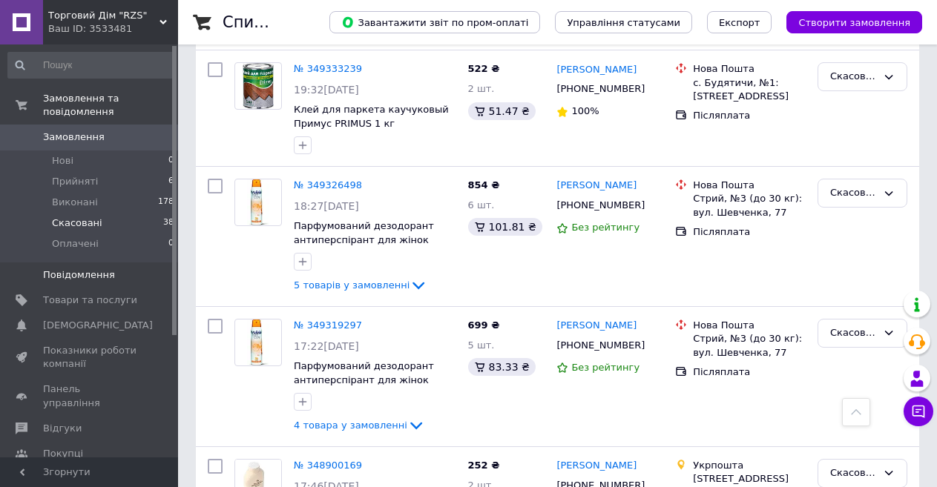
click at [136, 269] on span "Повідомлення" at bounding box center [90, 275] width 94 height 13
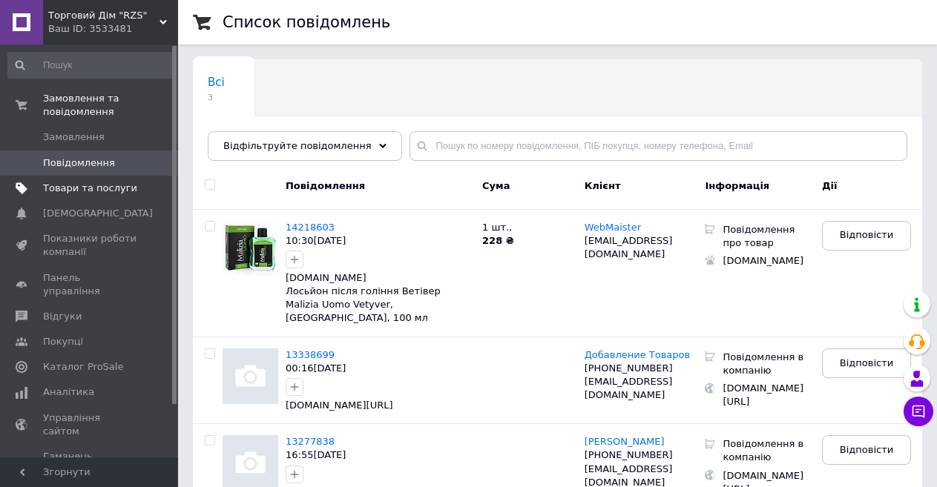
click at [137, 182] on span "Товари та послуги" at bounding box center [90, 188] width 94 height 13
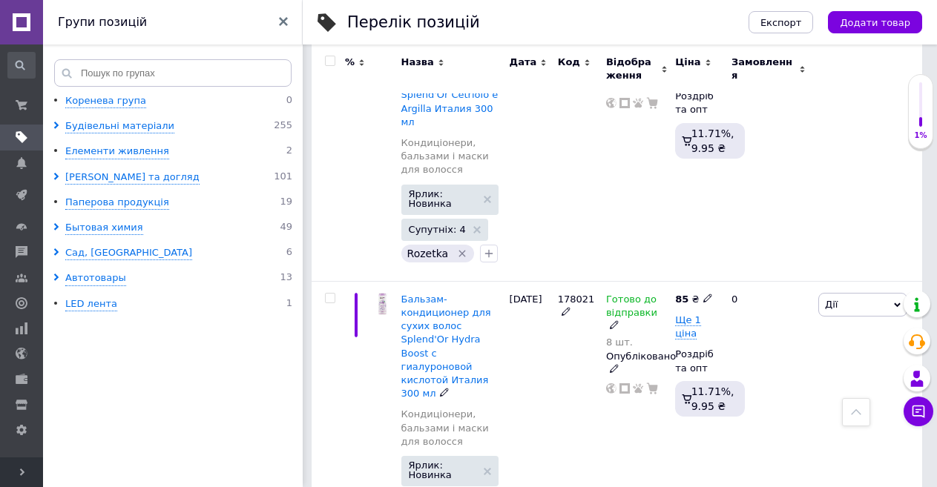
scroll to position [742, 0]
